Goal: Task Accomplishment & Management: Manage account settings

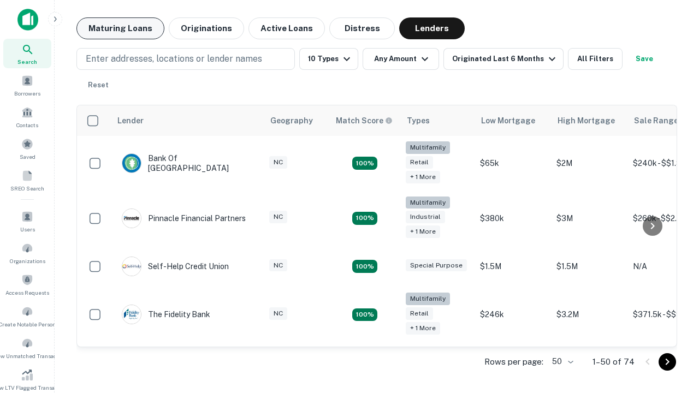
click at [120, 28] on button "Maturing Loans" at bounding box center [120, 28] width 88 height 22
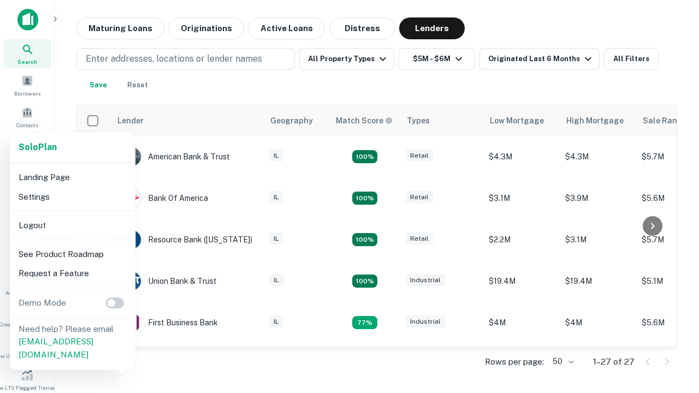
scroll to position [202, 0]
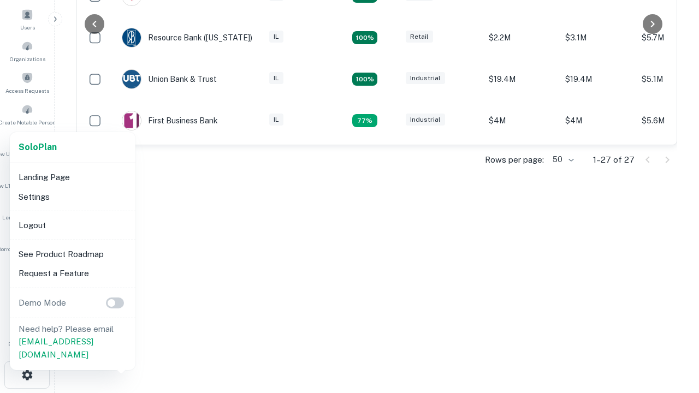
click at [72, 225] on li "Logout" at bounding box center [72, 226] width 117 height 20
